Goal: Transaction & Acquisition: Obtain resource

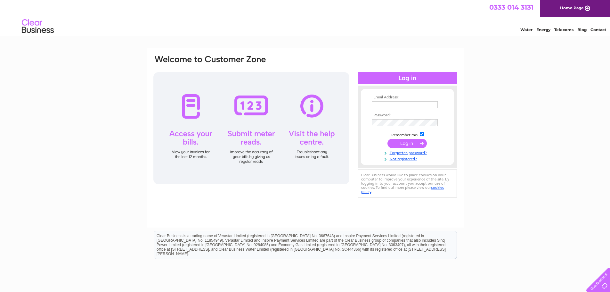
click at [409, 105] on input "text" at bounding box center [405, 104] width 66 height 7
type input "lornatanz@yahoo.co.uk"
click at [388, 139] on input "submit" at bounding box center [407, 143] width 39 height 9
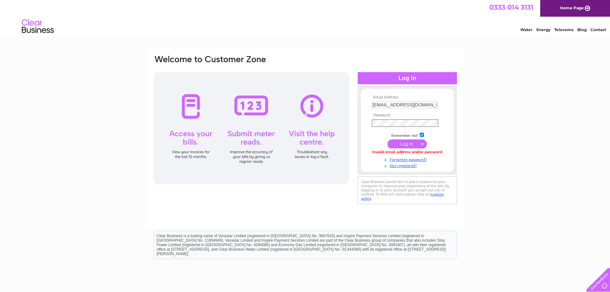
click at [388, 139] on input "submit" at bounding box center [407, 143] width 39 height 9
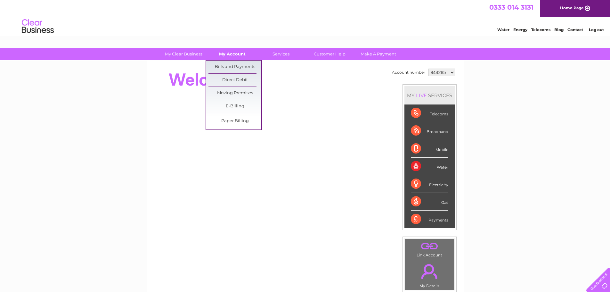
click at [240, 51] on link "My Account" at bounding box center [232, 54] width 53 height 12
click at [242, 65] on link "Bills and Payments" at bounding box center [235, 67] width 53 height 13
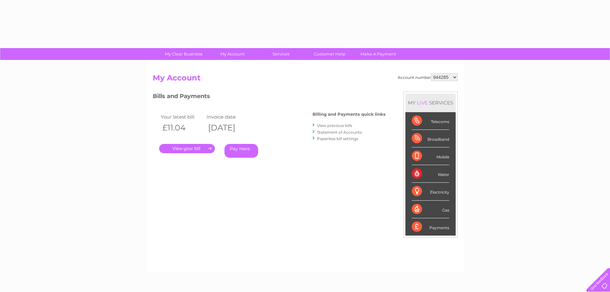
drag, startPoint x: 454, startPoint y: 78, endPoint x: 451, endPoint y: 80, distance: 3.7
click at [454, 78] on select "944285 1150641" at bounding box center [444, 77] width 27 height 8
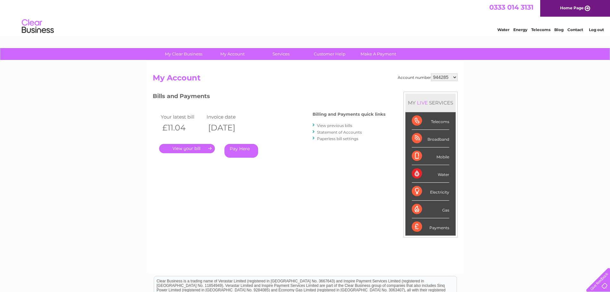
select select "1150641"
click at [432, 73] on select "944285 1150641" at bounding box center [444, 77] width 27 height 8
click at [346, 124] on link "View previous bills" at bounding box center [334, 125] width 35 height 5
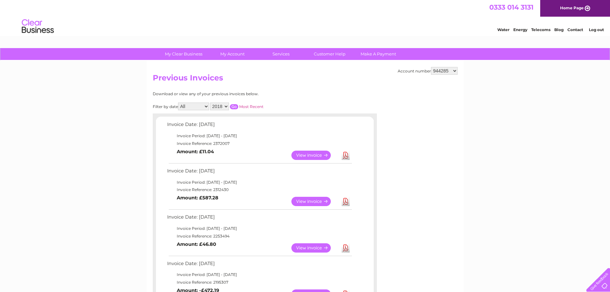
click at [435, 73] on select "944285 1150641" at bounding box center [444, 71] width 27 height 8
select select "1150641"
click at [432, 67] on select "944285 1150641" at bounding box center [444, 71] width 27 height 8
click at [346, 203] on link "Download" at bounding box center [346, 201] width 8 height 9
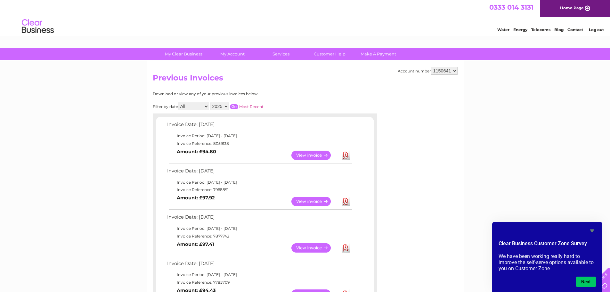
click at [597, 29] on link "Log out" at bounding box center [596, 29] width 15 height 5
